Goal: Task Accomplishment & Management: Use online tool/utility

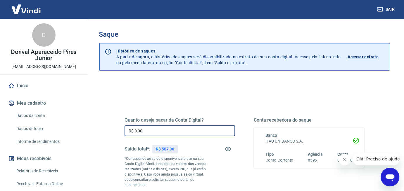
click at [149, 133] on input "R$ 0,00" at bounding box center [180, 131] width 110 height 11
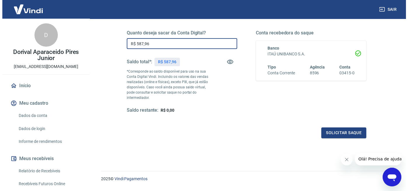
scroll to position [88, 0]
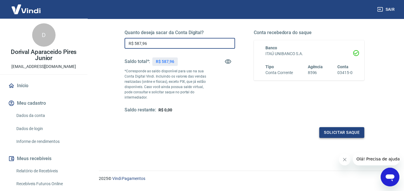
type input "R$ 587,96"
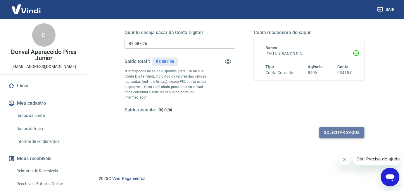
click at [342, 132] on button "Solicitar saque" at bounding box center [341, 132] width 45 height 11
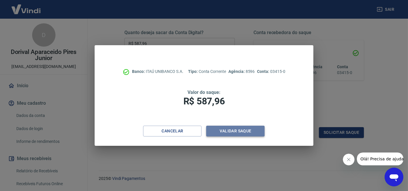
click at [233, 132] on button "Validar saque" at bounding box center [235, 131] width 58 height 11
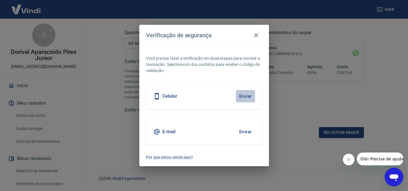
click at [242, 96] on button "Enviar" at bounding box center [245, 96] width 19 height 12
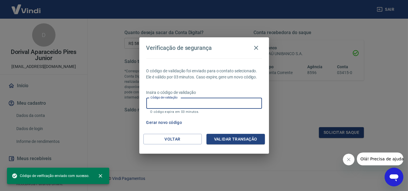
click at [151, 103] on input "Código de validação" at bounding box center [204, 103] width 116 height 11
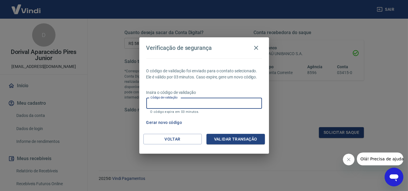
click at [158, 101] on input "Código de validação" at bounding box center [204, 103] width 116 height 11
click at [154, 122] on button "Gerar novo código" at bounding box center [164, 123] width 41 height 11
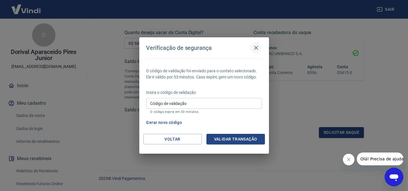
click at [257, 48] on icon "button" at bounding box center [256, 47] width 7 height 7
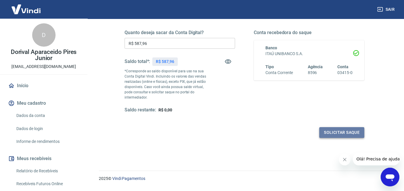
click at [341, 133] on button "Solicitar saque" at bounding box center [341, 132] width 45 height 11
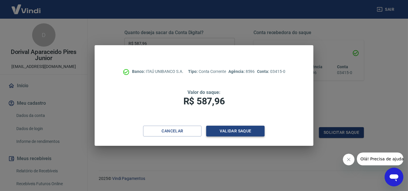
click at [242, 132] on button "Validar saque" at bounding box center [235, 131] width 58 height 11
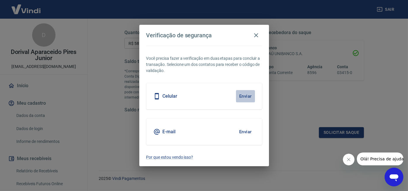
click at [248, 95] on button "Enviar" at bounding box center [245, 96] width 19 height 12
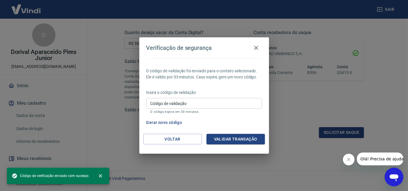
click at [152, 102] on input "Código de validação" at bounding box center [204, 103] width 116 height 11
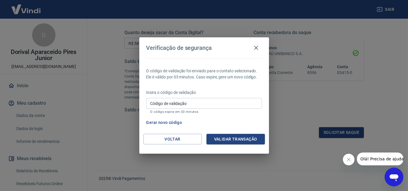
click at [290, 152] on div "Verificação de segurança O código de validação foi enviado para o contato selec…" at bounding box center [204, 95] width 408 height 191
drag, startPoint x: 255, startPoint y: 46, endPoint x: 249, endPoint y: 48, distance: 6.0
click at [255, 46] on icon "button" at bounding box center [256, 47] width 7 height 7
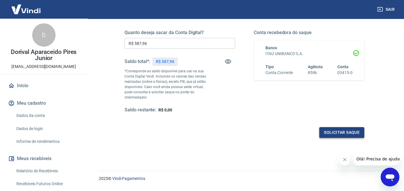
click at [338, 133] on button "Solicitar saque" at bounding box center [341, 132] width 45 height 11
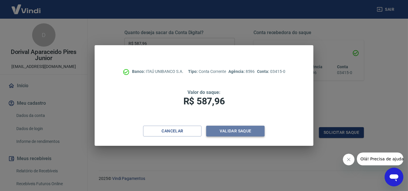
click at [243, 131] on button "Validar saque" at bounding box center [235, 131] width 58 height 11
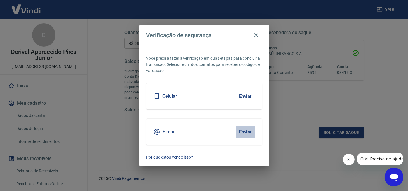
click at [243, 130] on button "Enviar" at bounding box center [245, 132] width 19 height 12
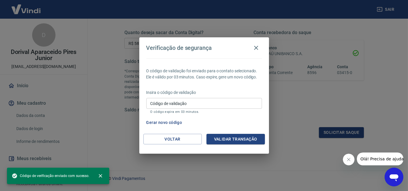
click at [154, 102] on input "Código de validação" at bounding box center [204, 103] width 116 height 11
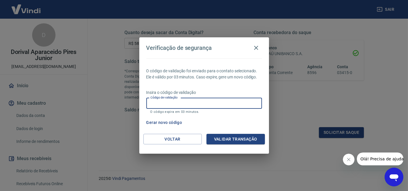
click at [150, 103] on input "Código de validação" at bounding box center [204, 103] width 116 height 11
click at [152, 104] on input "Código de validação" at bounding box center [204, 103] width 116 height 11
click at [155, 103] on input "Código de validação" at bounding box center [204, 103] width 116 height 11
click at [156, 104] on input "Código de validação" at bounding box center [204, 103] width 116 height 11
click at [154, 104] on input "Código de validação" at bounding box center [204, 103] width 116 height 11
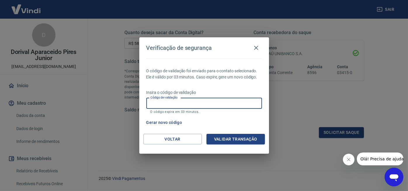
click at [149, 102] on input "Código de validação" at bounding box center [204, 103] width 116 height 11
type input "126150"
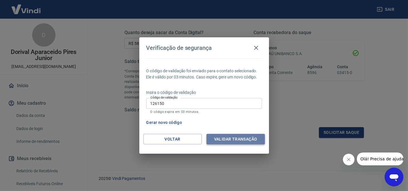
click at [229, 140] on button "Validar transação" at bounding box center [236, 139] width 58 height 11
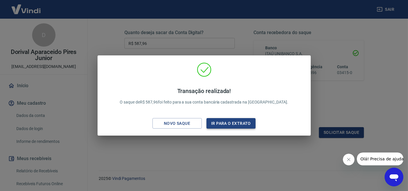
click at [234, 123] on button "Ir para o extrato" at bounding box center [231, 123] width 49 height 11
